Goal: Check status: Check status

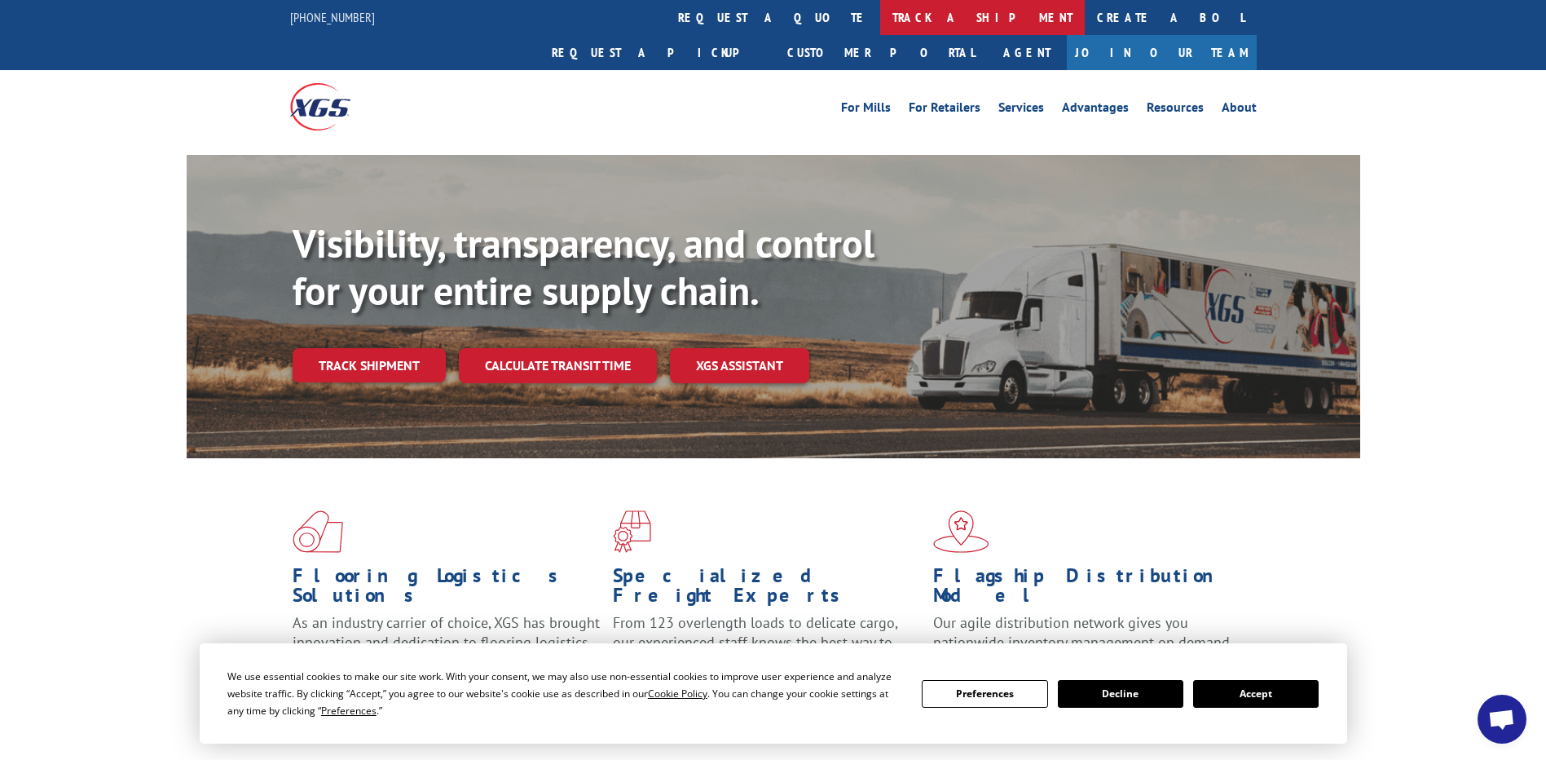
click at [880, 14] on link "track a shipment" at bounding box center [982, 17] width 205 height 35
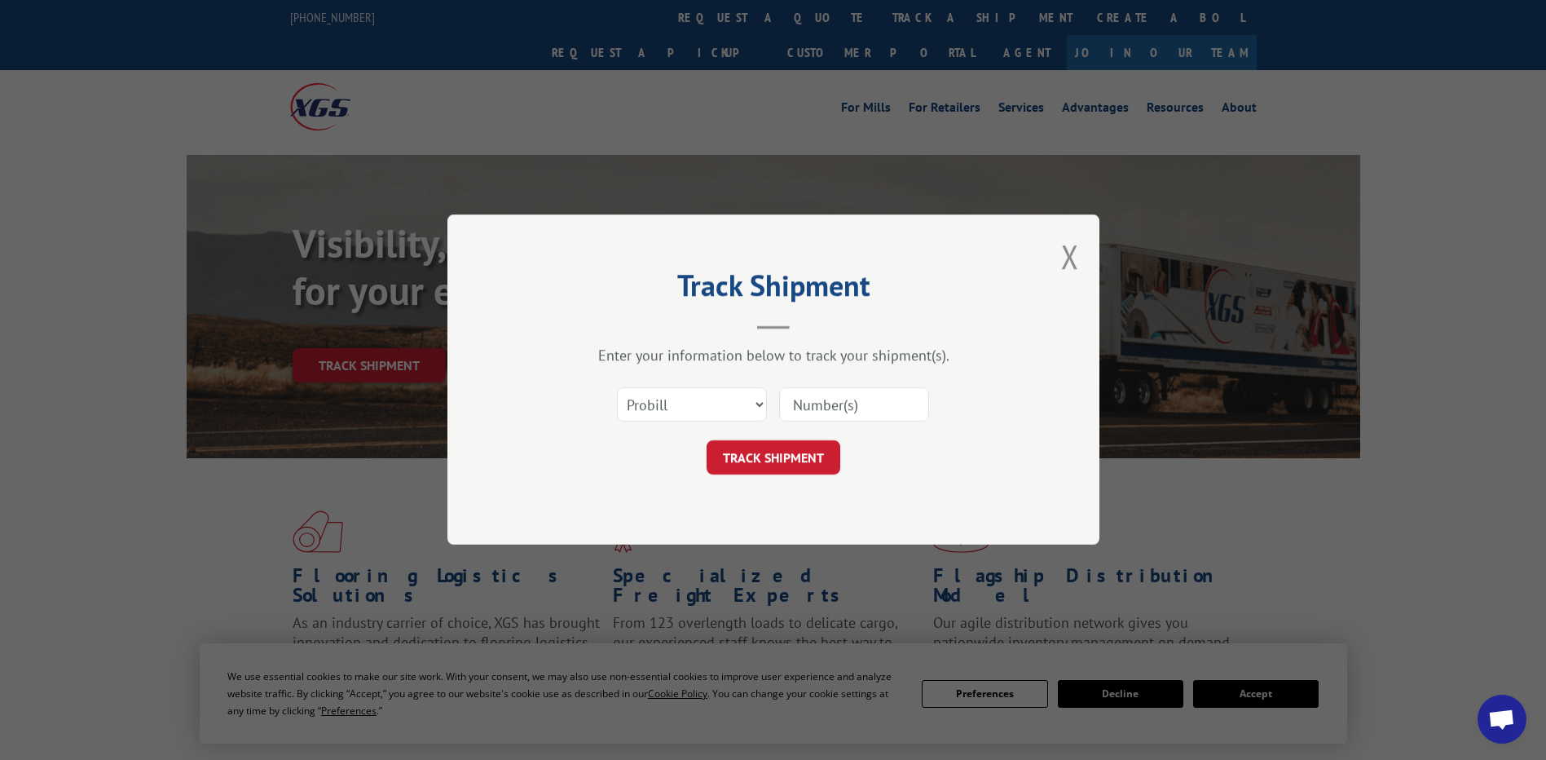
click at [836, 411] on input at bounding box center [854, 405] width 150 height 34
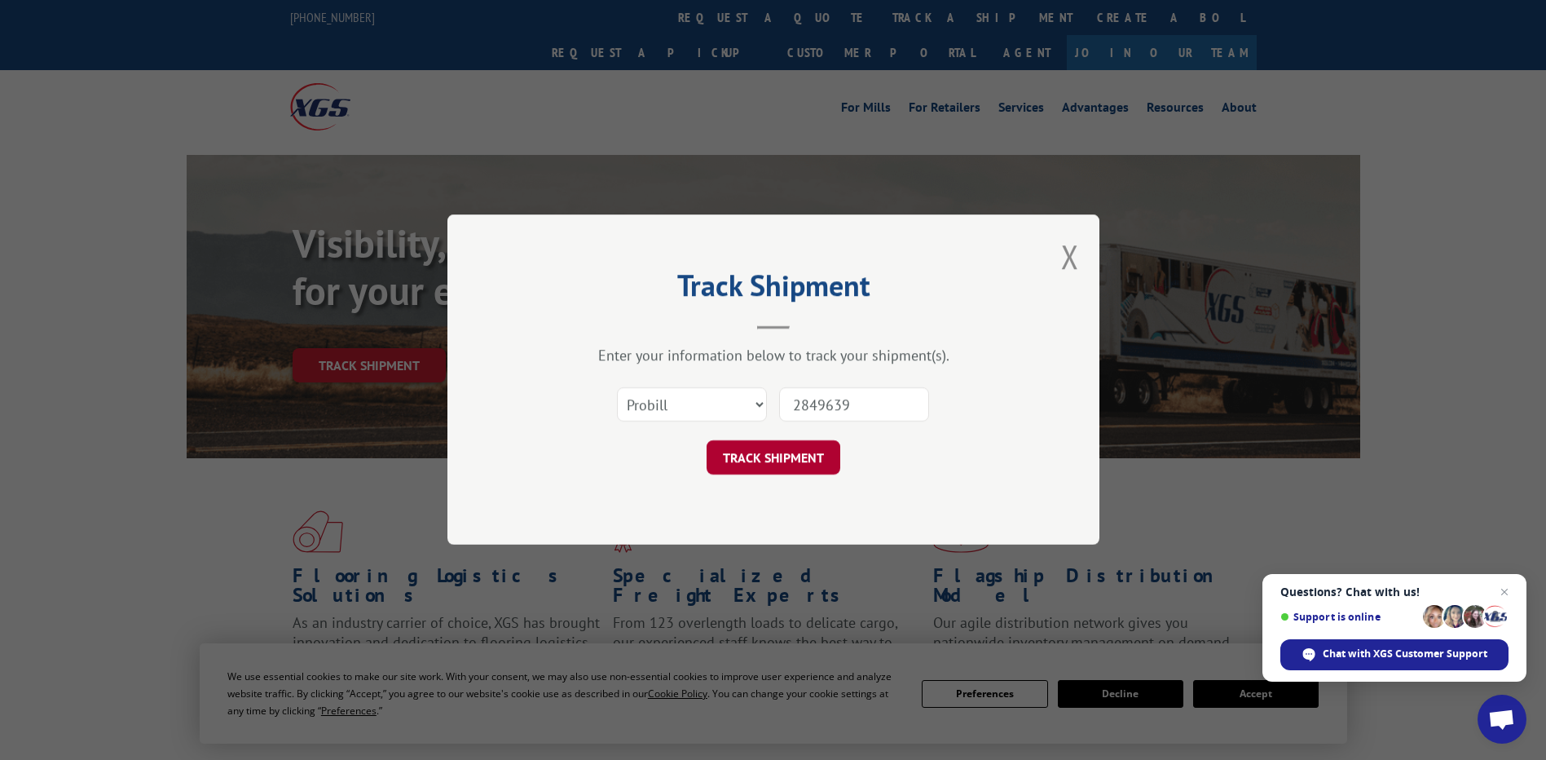
type input "2849639"
click at [781, 455] on button "TRACK SHIPMENT" at bounding box center [774, 458] width 134 height 34
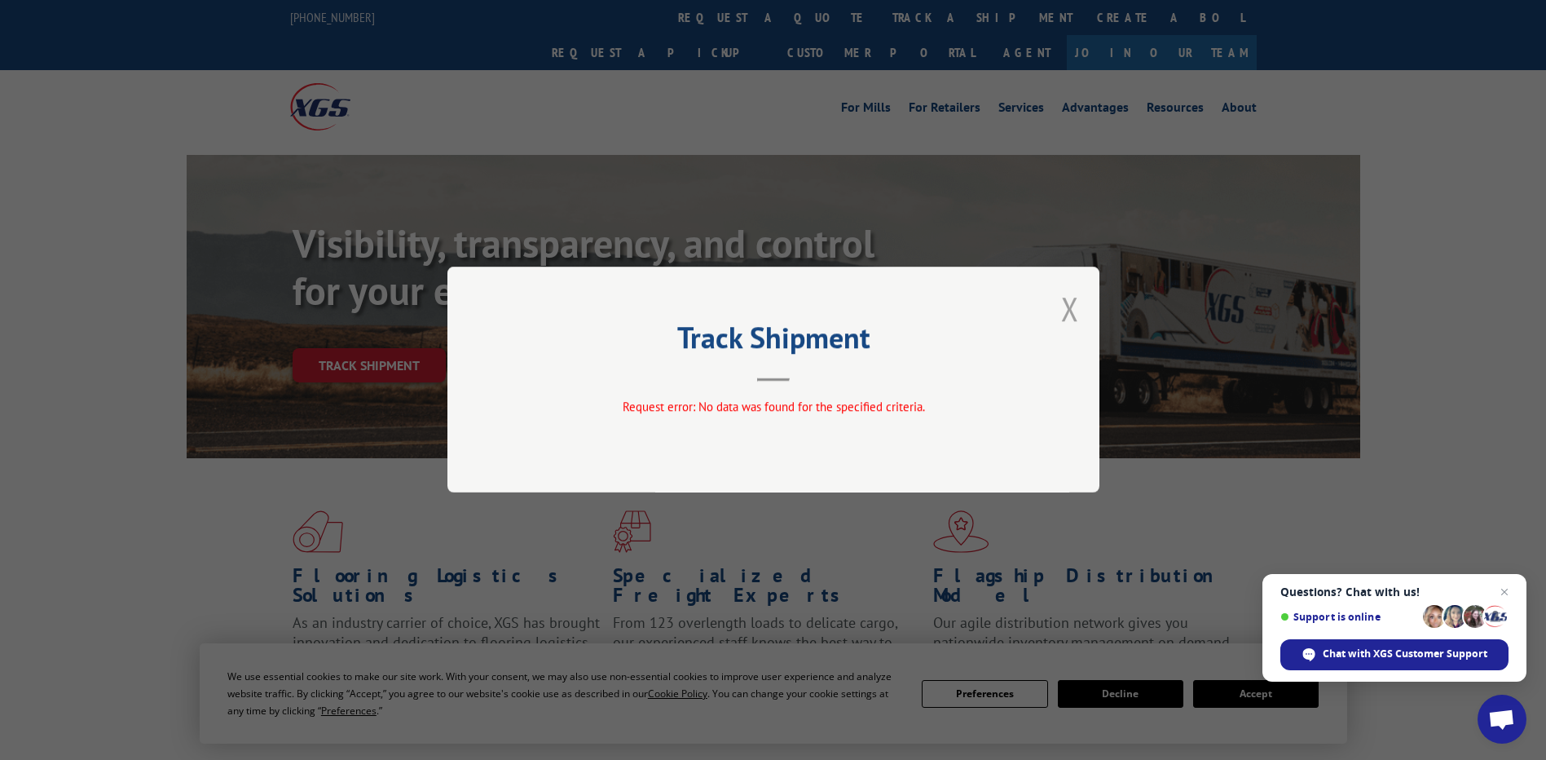
click at [1078, 310] on button "Close modal" at bounding box center [1070, 308] width 18 height 43
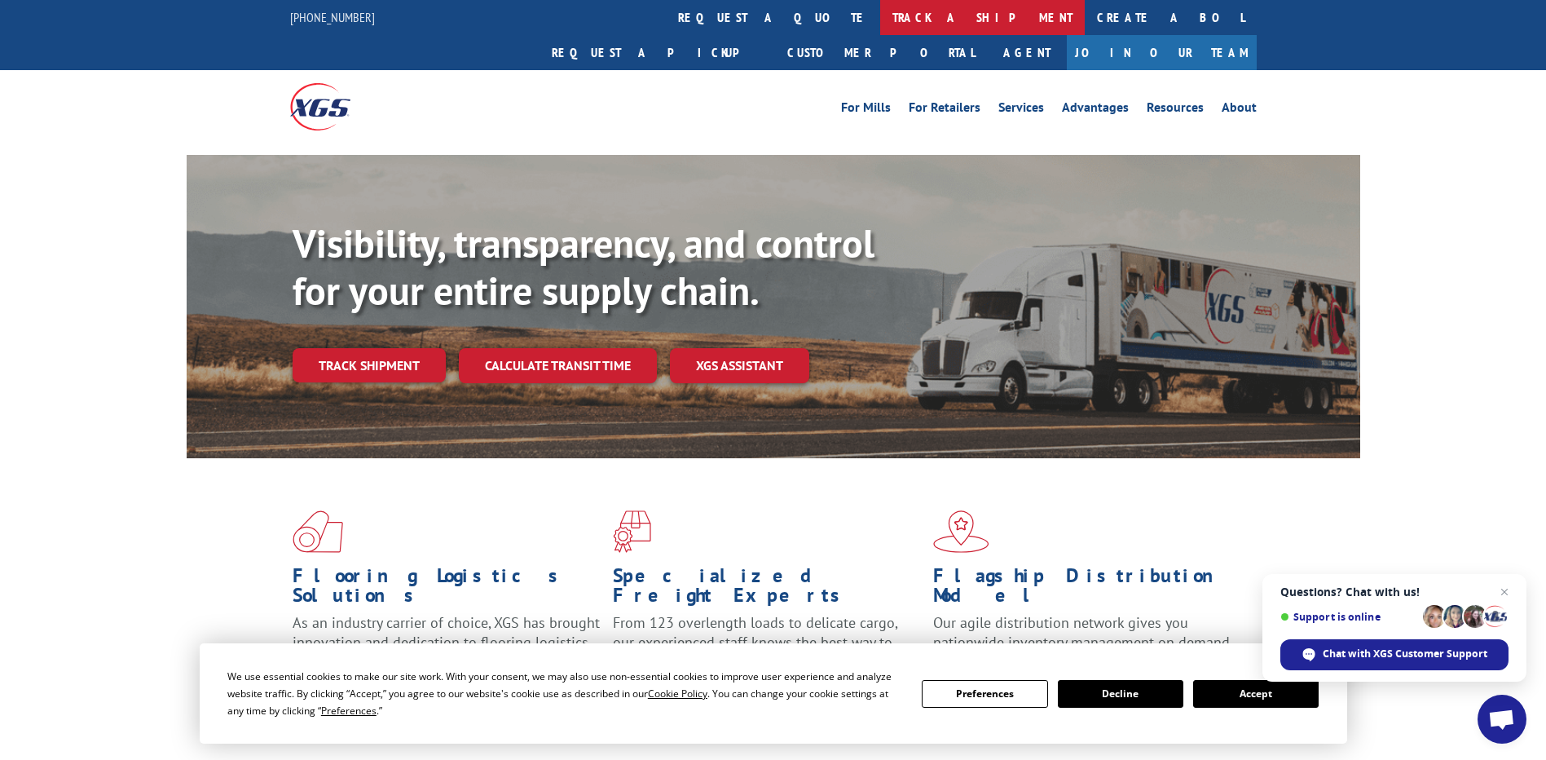
click at [880, 10] on link "track a shipment" at bounding box center [982, 17] width 205 height 35
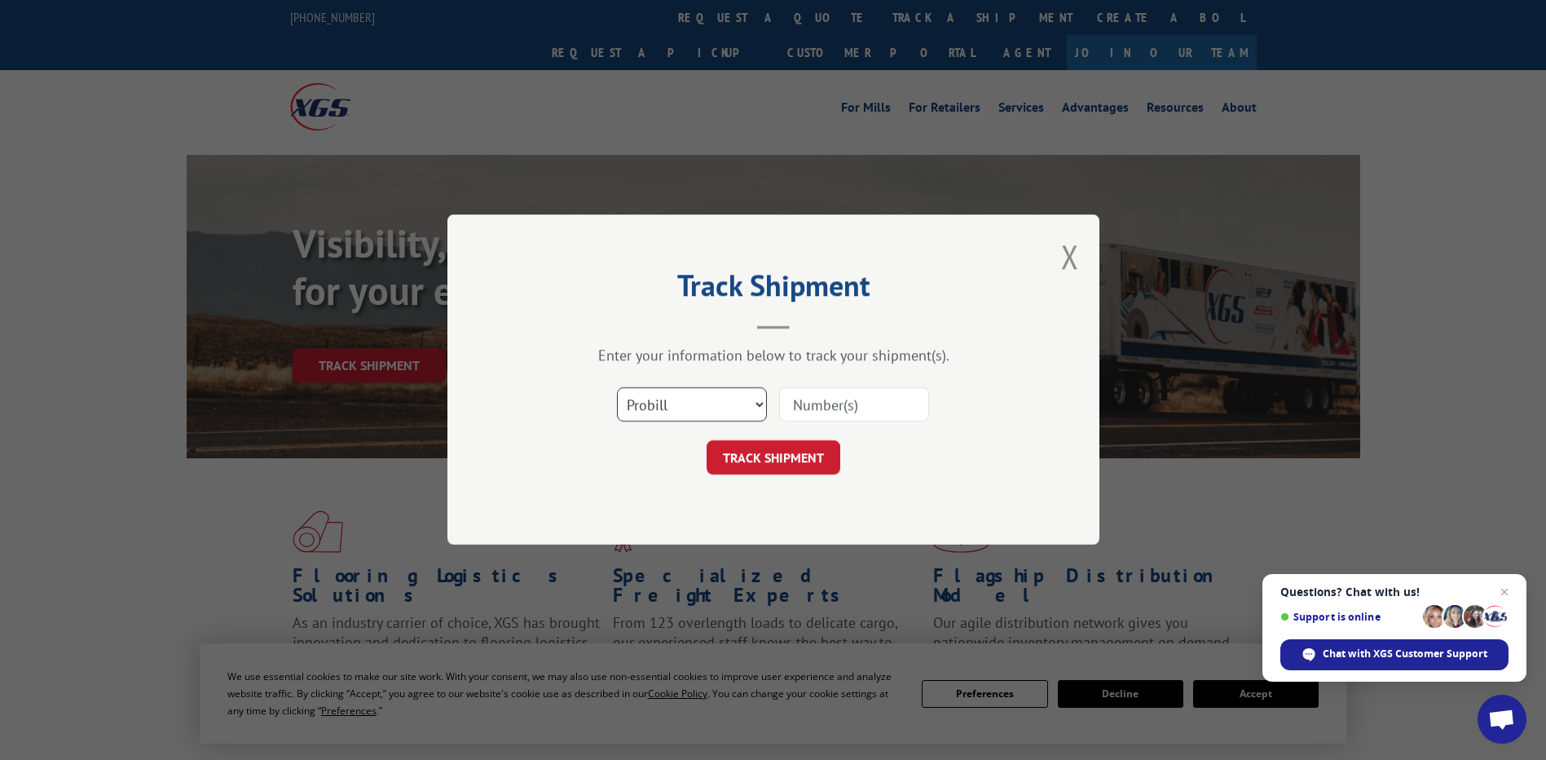
click at [760, 405] on select "Select category... Probill BOL PO" at bounding box center [692, 405] width 150 height 34
select select "bol"
click at [617, 388] on select "Select category... Probill BOL PO" at bounding box center [692, 405] width 150 height 34
click at [834, 400] on input at bounding box center [854, 405] width 150 height 34
type input "2849639"
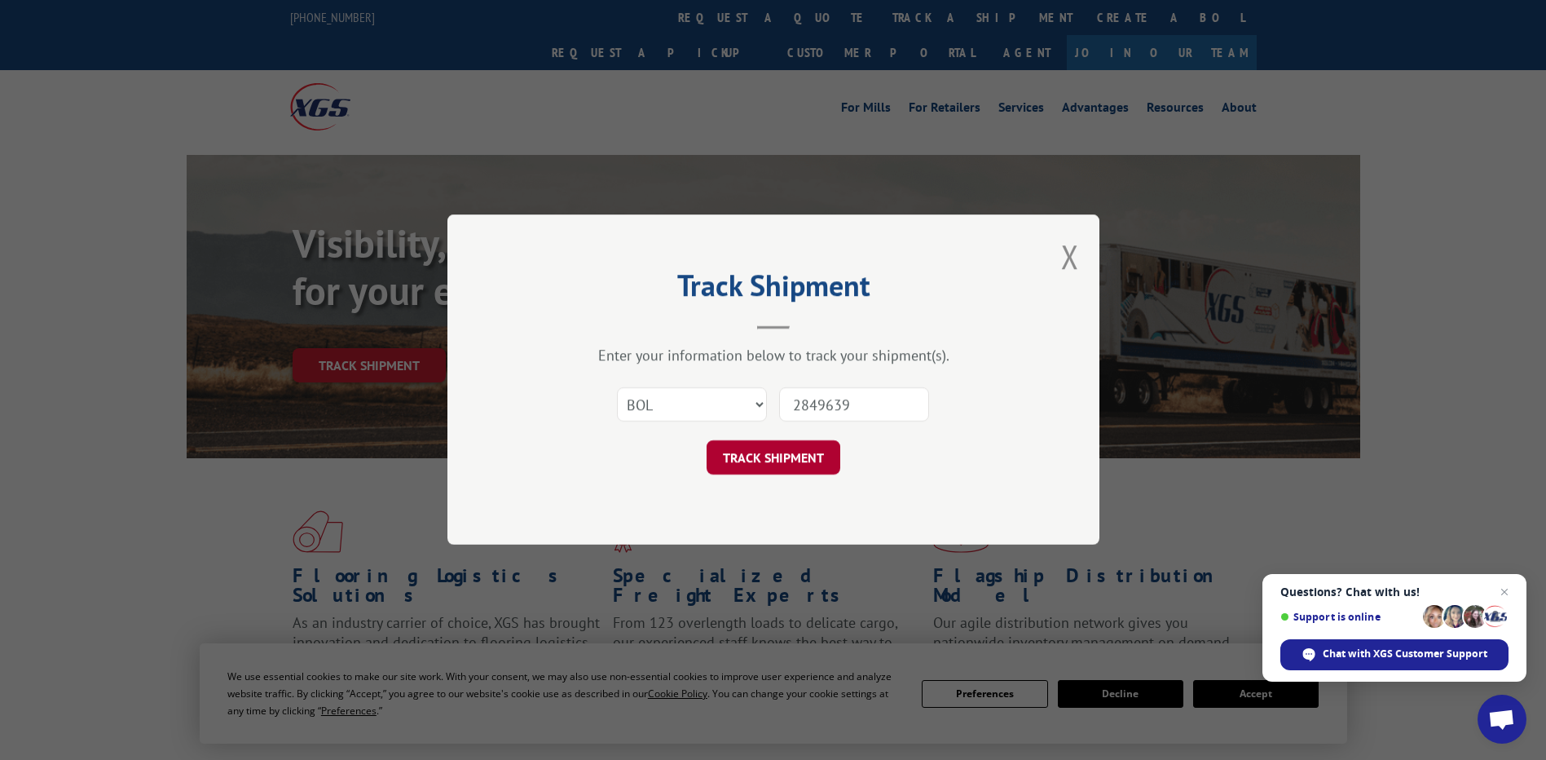
click at [782, 463] on button "TRACK SHIPMENT" at bounding box center [774, 458] width 134 height 34
